Goal: Browse casually: Explore the website without a specific task or goal

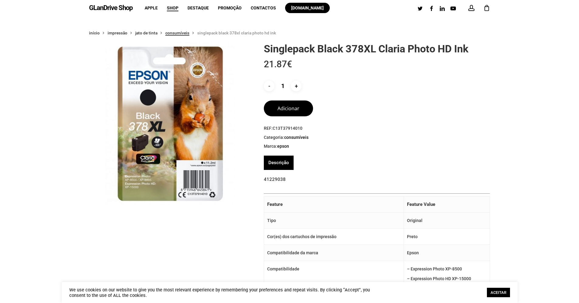
click at [182, 34] on link "Consumíveis" at bounding box center [177, 32] width 24 height 5
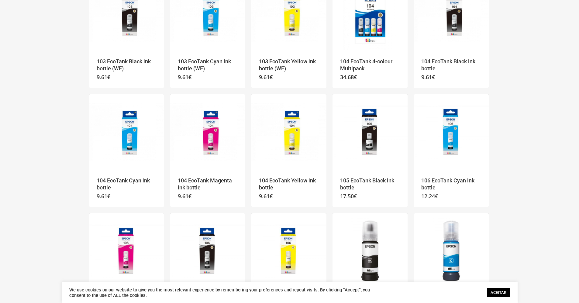
scroll to position [460, 0]
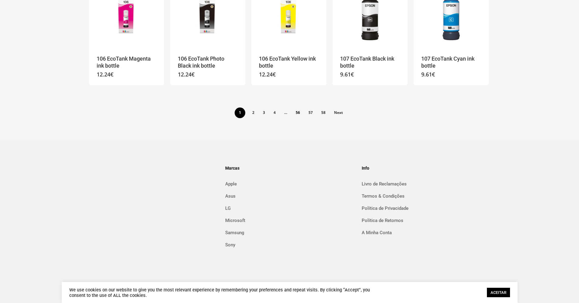
click at [298, 111] on link "56" at bounding box center [298, 112] width 12 height 10
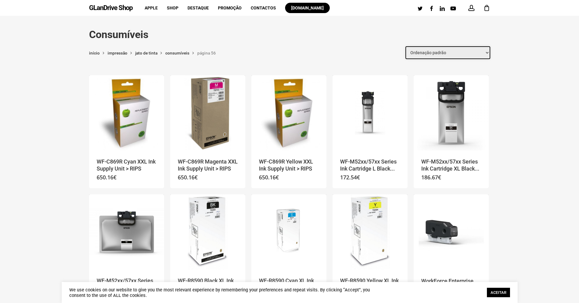
click at [435, 52] on select "Ordenação padrão Ordenar por mais recentes Ordenar por preço: menor para maior …" at bounding box center [448, 52] width 85 height 13
click at [201, 54] on span "Página 56" at bounding box center [206, 52] width 19 height 5
click at [184, 54] on link "Consumíveis" at bounding box center [177, 52] width 24 height 5
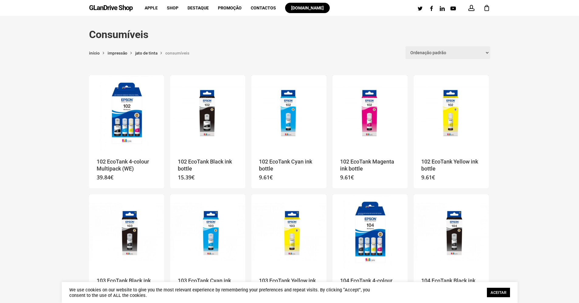
click at [500, 290] on link "ACEITAR" at bounding box center [498, 291] width 23 height 9
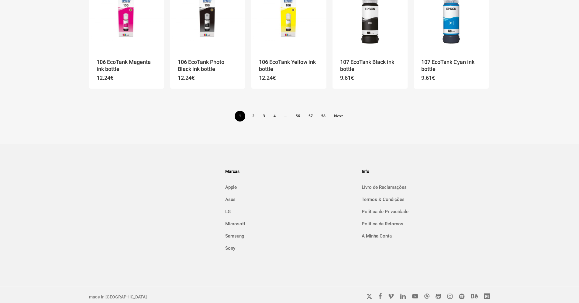
scroll to position [460, 0]
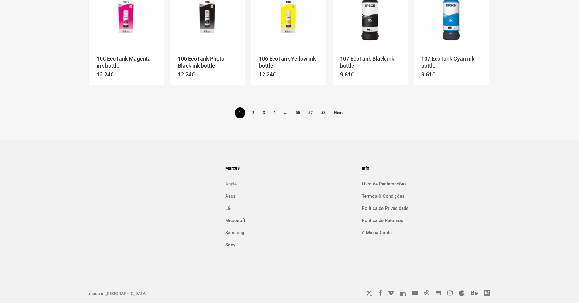
click at [231, 184] on link "Apple" at bounding box center [289, 184] width 128 height 10
